Goal: Task Accomplishment & Management: Manage account settings

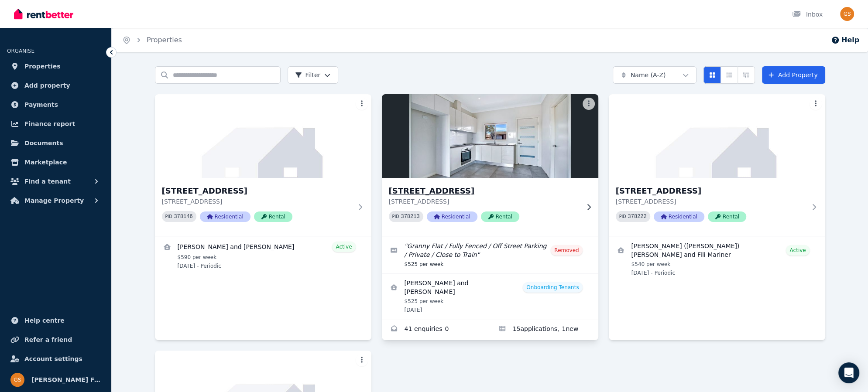
click at [432, 189] on h3 "[STREET_ADDRESS]" at bounding box center [484, 191] width 190 height 12
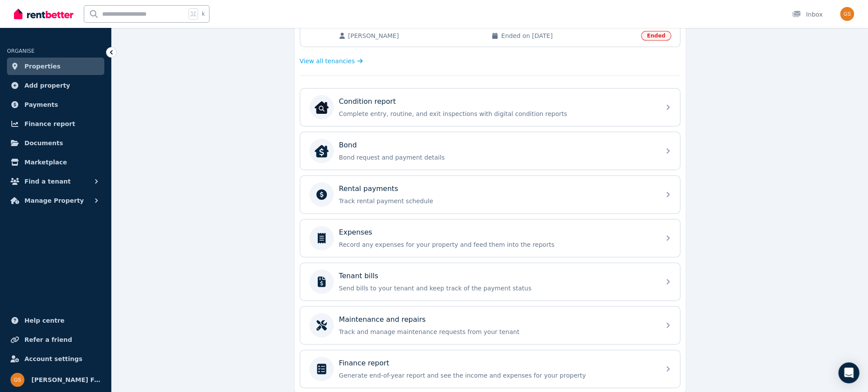
scroll to position [306, 0]
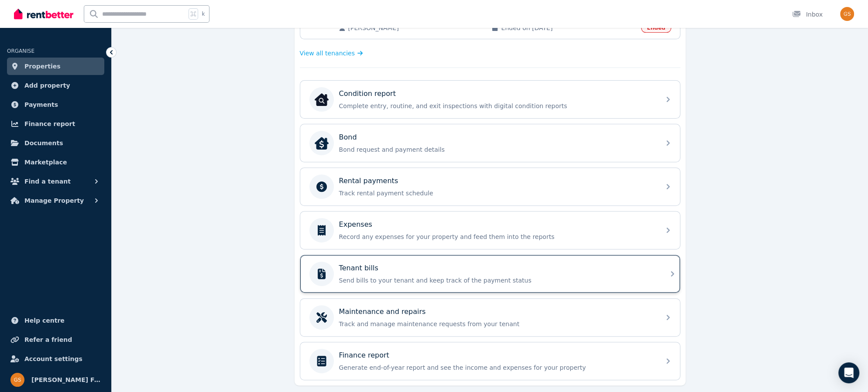
click at [649, 263] on div "Tenant bills" at bounding box center [497, 268] width 316 height 10
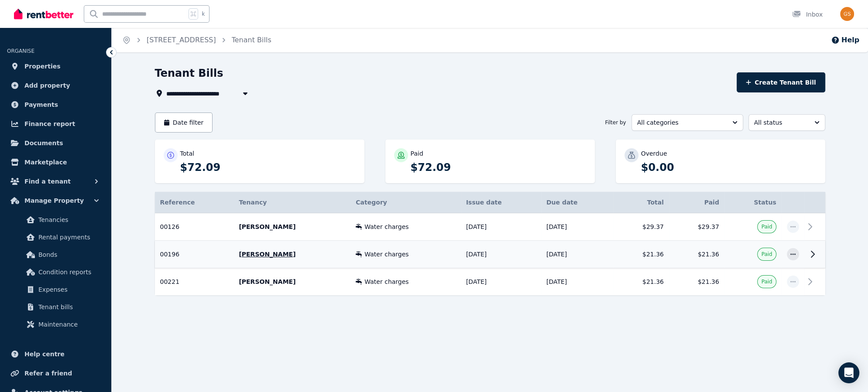
click at [813, 253] on icon at bounding box center [812, 254] width 10 height 10
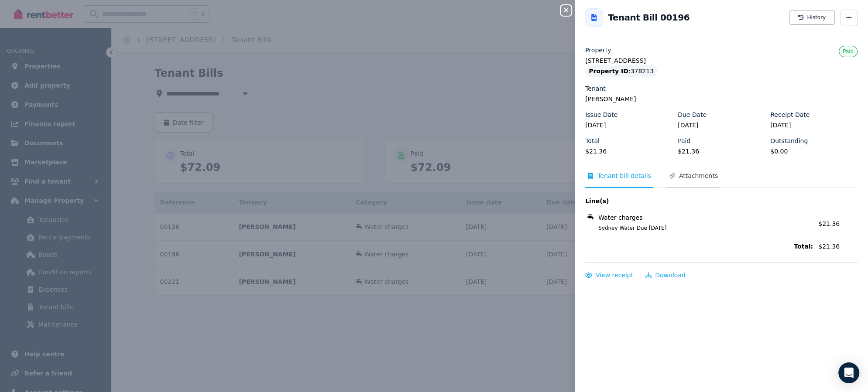
click at [692, 179] on span "Attachments" at bounding box center [698, 175] width 39 height 9
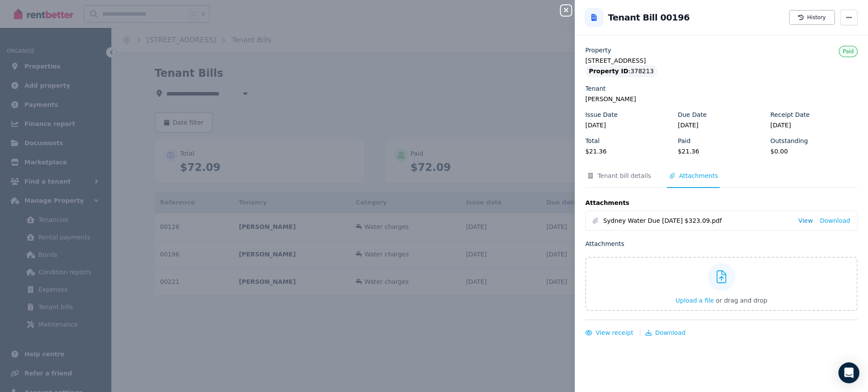
click at [808, 219] on link "View" at bounding box center [805, 220] width 14 height 9
click at [565, 10] on icon "button" at bounding box center [566, 10] width 10 height 7
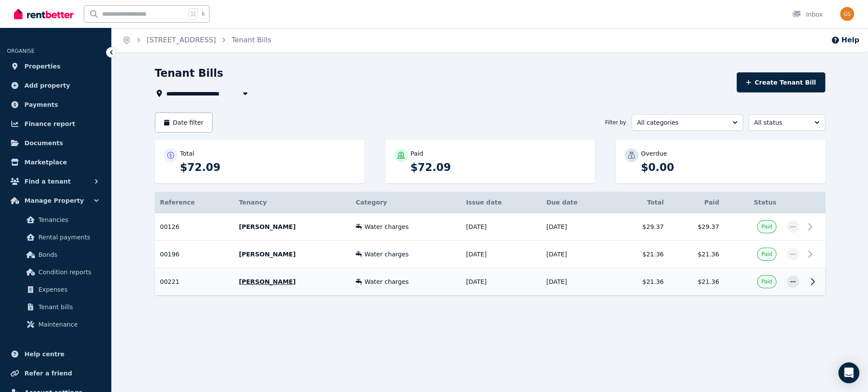
click at [811, 279] on icon at bounding box center [812, 282] width 10 height 10
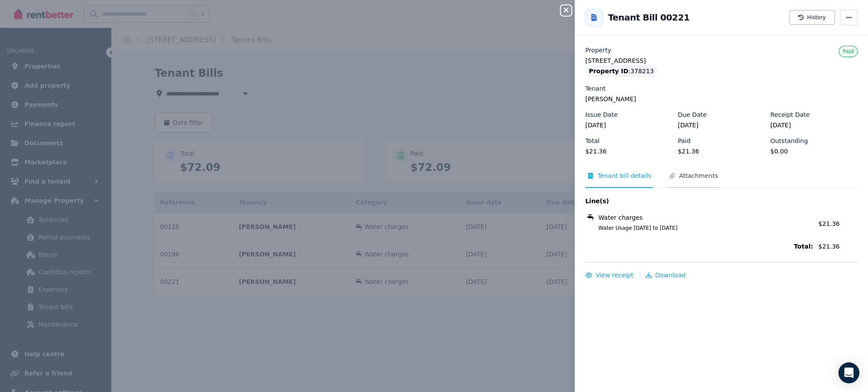
click at [693, 175] on span "Attachments" at bounding box center [698, 175] width 39 height 9
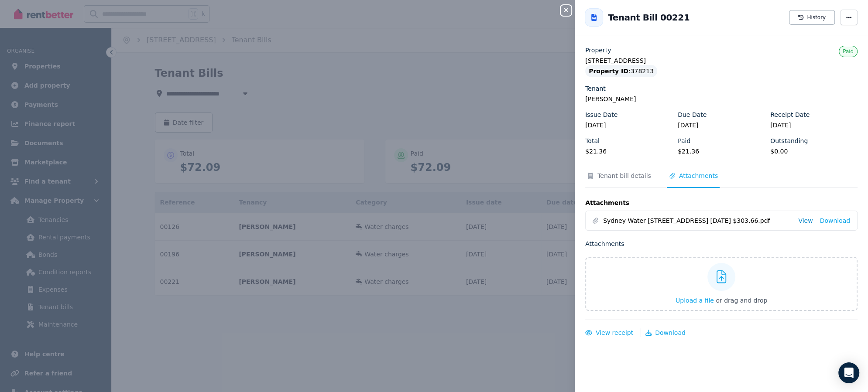
click at [809, 219] on link "View" at bounding box center [805, 220] width 14 height 9
click at [567, 10] on icon "button" at bounding box center [566, 10] width 10 height 7
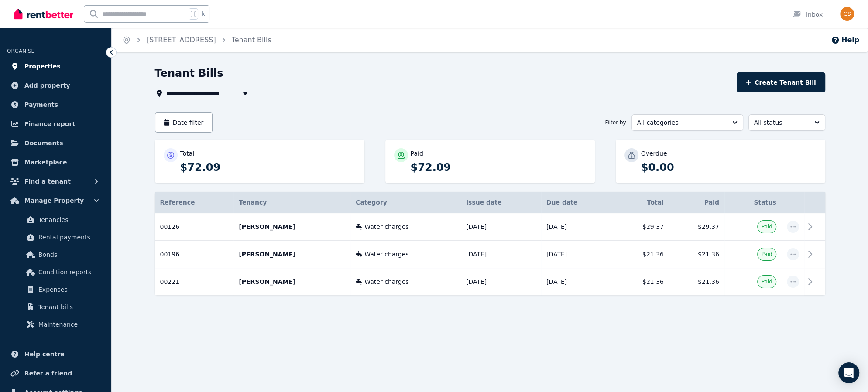
click at [37, 68] on span "Properties" at bounding box center [42, 66] width 36 height 10
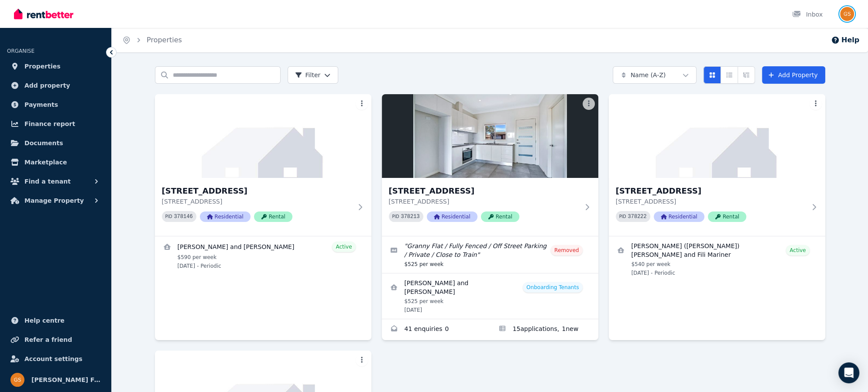
click at [843, 16] on img "button" at bounding box center [847, 14] width 14 height 14
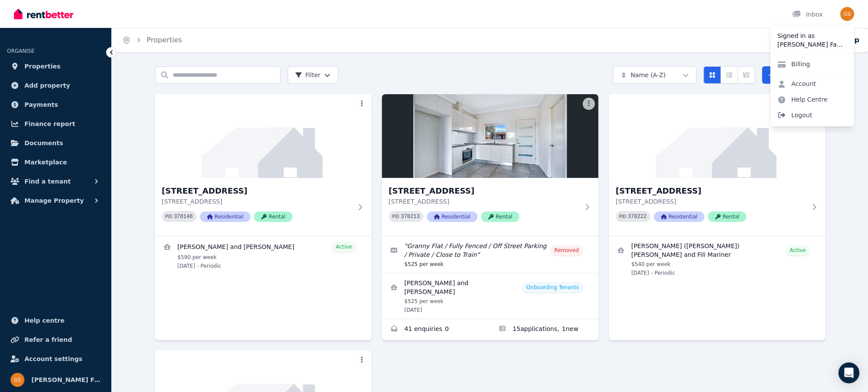
click at [801, 112] on span "Logout" at bounding box center [812, 115] width 84 height 16
